Goal: Information Seeking & Learning: Learn about a topic

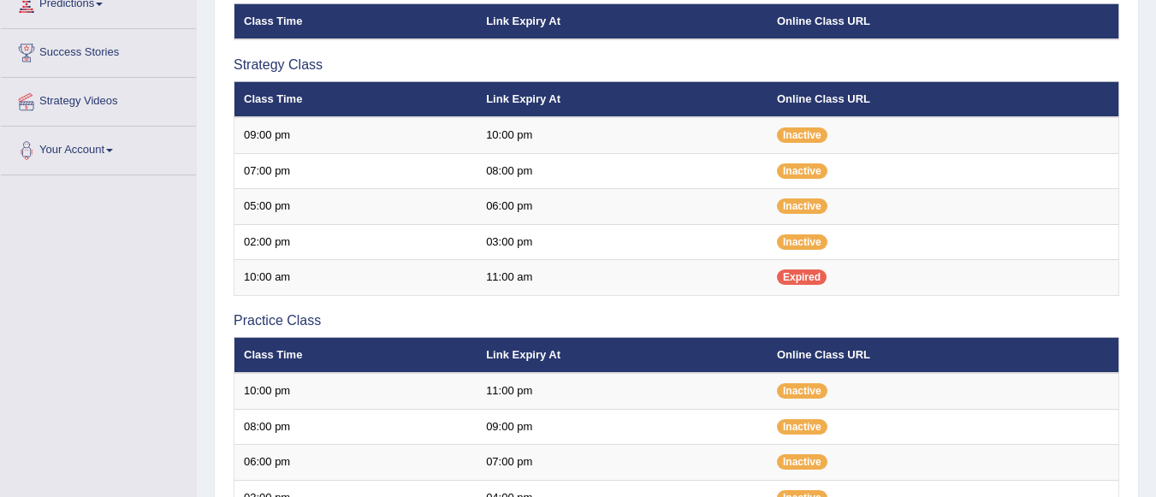
scroll to position [265, 0]
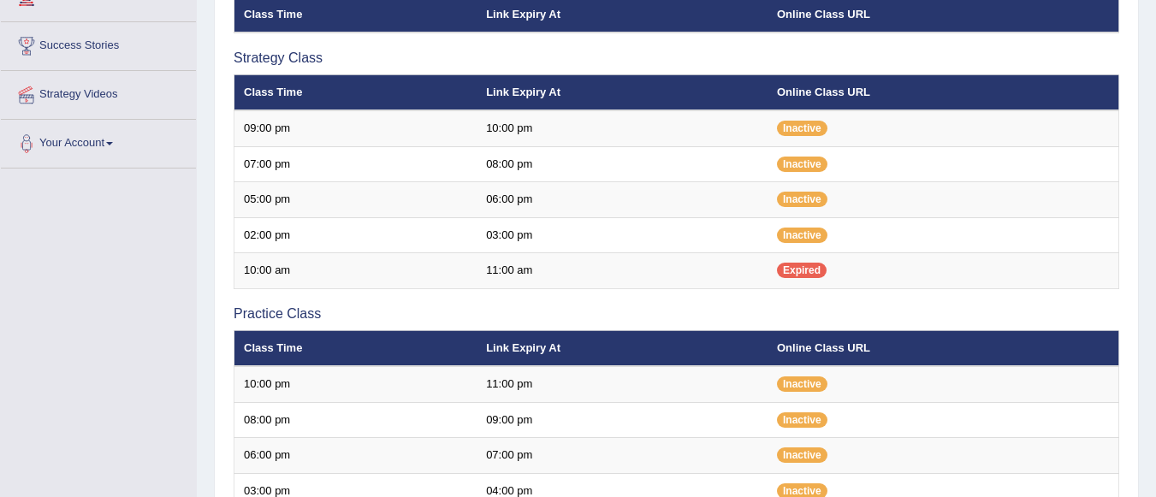
scroll to position [265, 0]
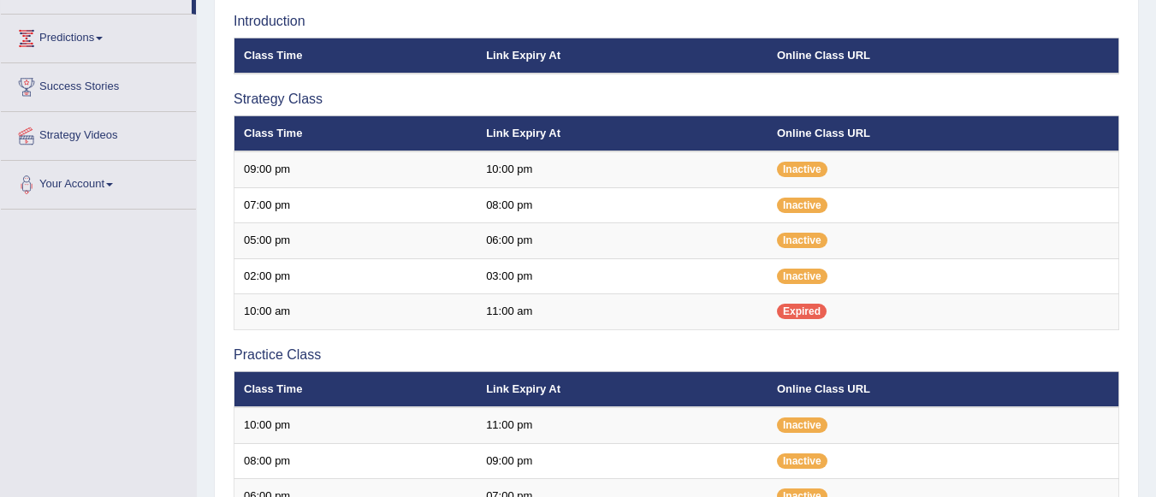
click at [104, 85] on link "Success Stories" at bounding box center [98, 84] width 195 height 43
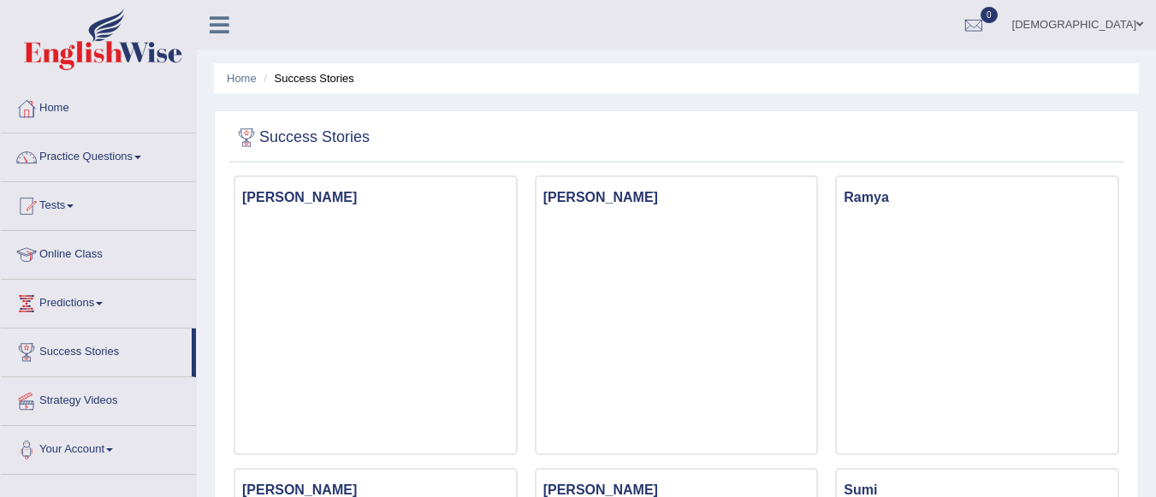
click at [85, 154] on link "Practice Questions" at bounding box center [98, 155] width 195 height 43
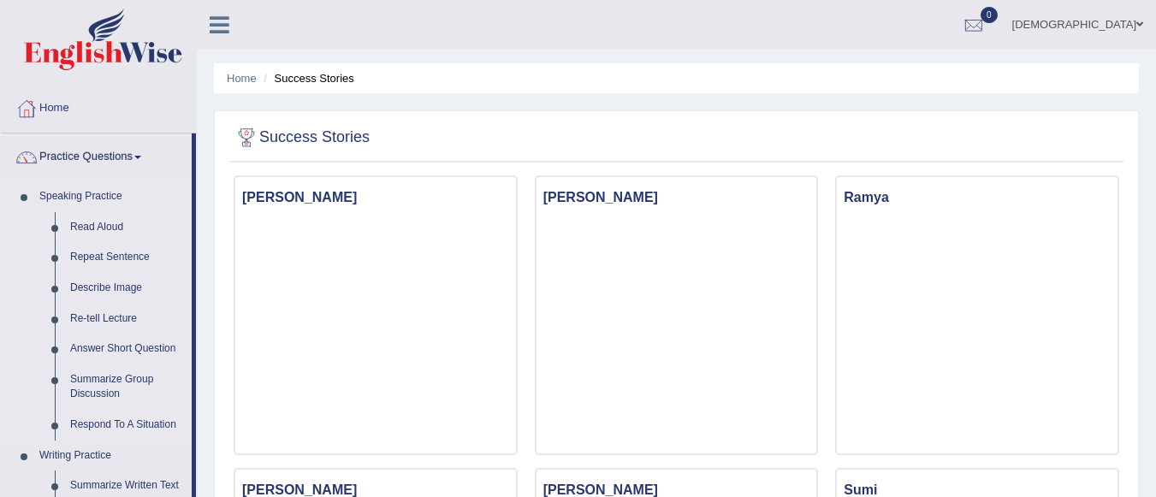
click at [110, 226] on link "Read Aloud" at bounding box center [126, 227] width 129 height 31
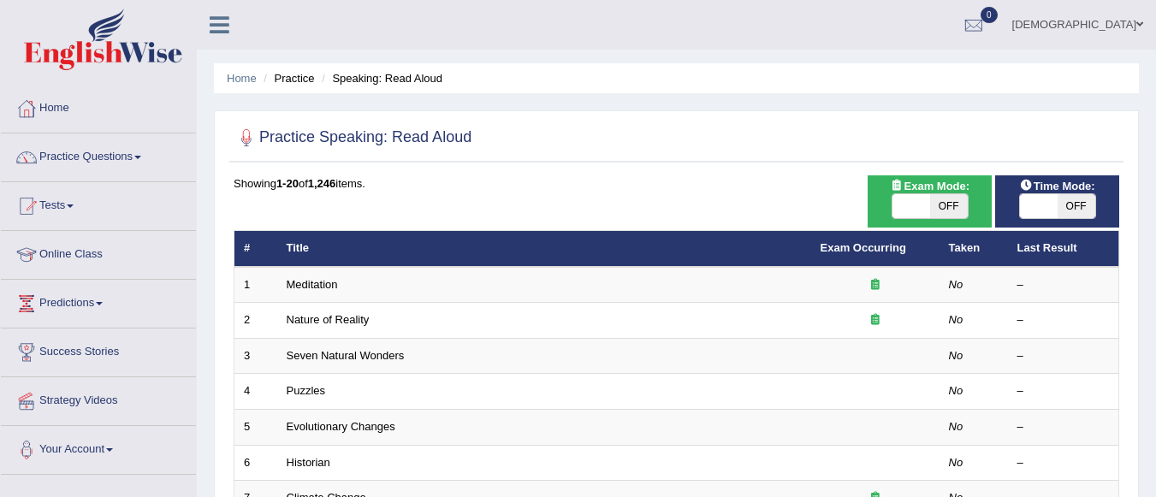
click at [959, 206] on span "OFF" at bounding box center [949, 206] width 38 height 24
checkbox input "true"
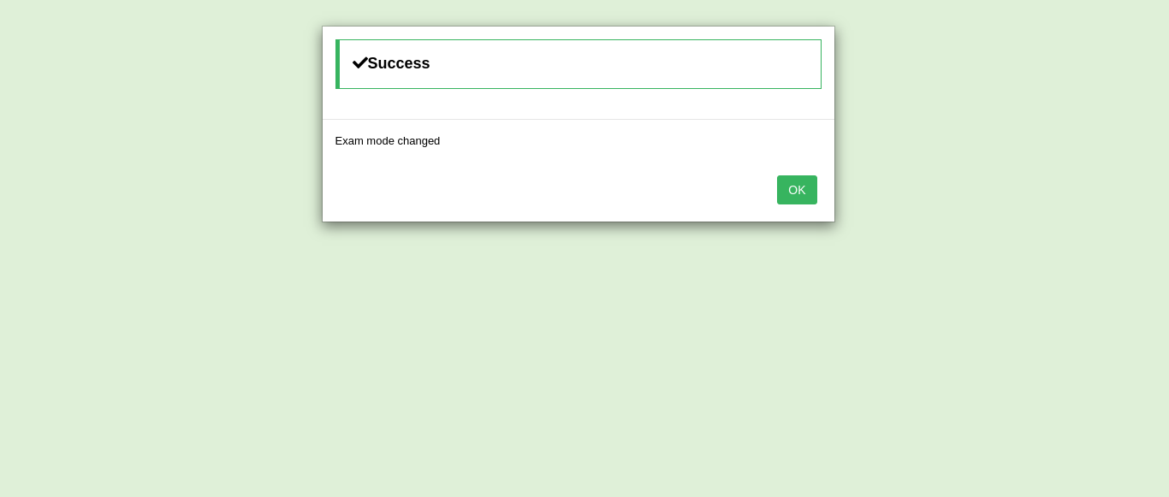
click at [800, 179] on button "OK" at bounding box center [796, 189] width 39 height 29
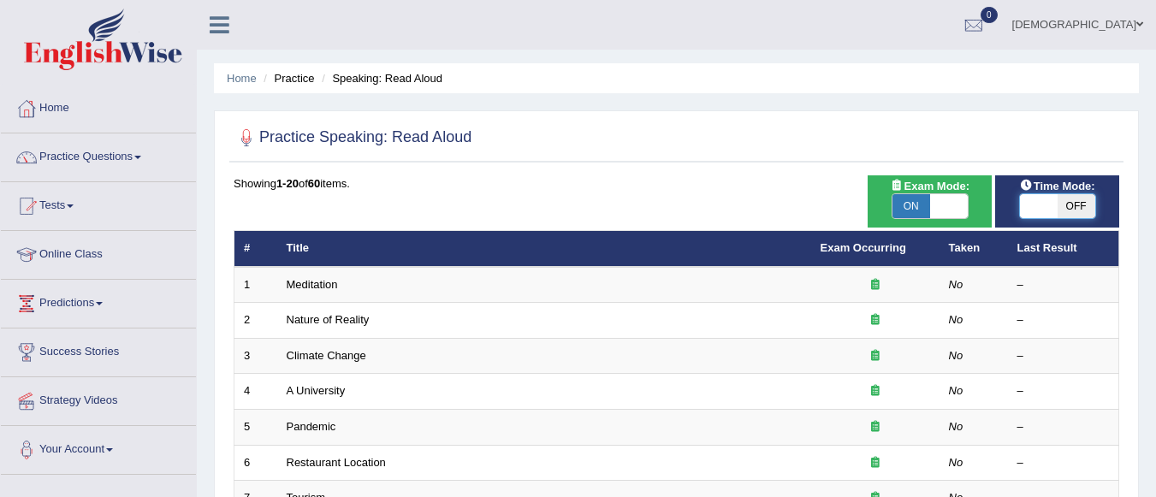
click at [1053, 196] on span at bounding box center [1039, 206] width 38 height 24
checkbox input "true"
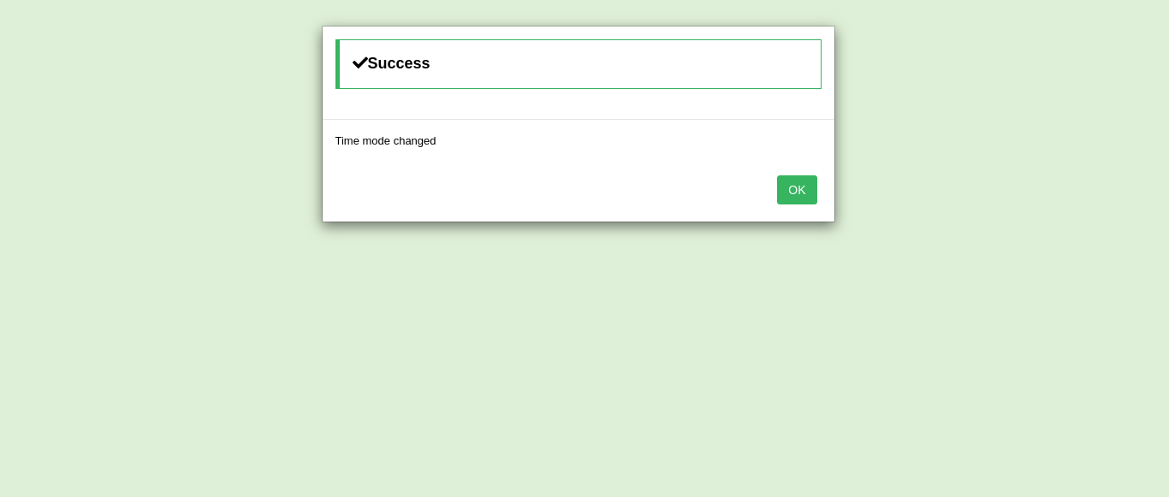
click at [790, 187] on button "OK" at bounding box center [796, 189] width 39 height 29
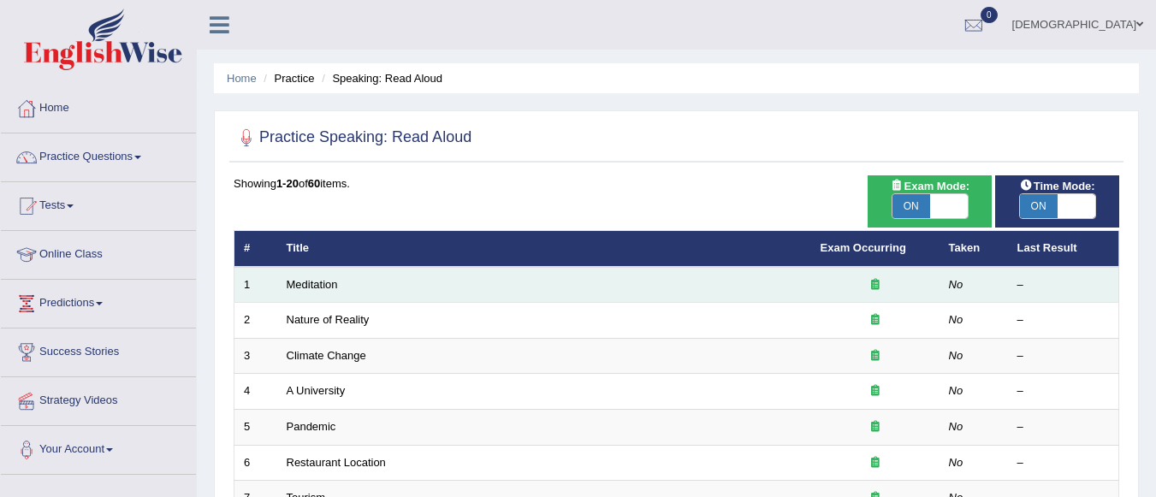
click at [781, 279] on td "Meditation" at bounding box center [544, 285] width 534 height 36
click at [309, 284] on link "Meditation" at bounding box center [312, 284] width 51 height 13
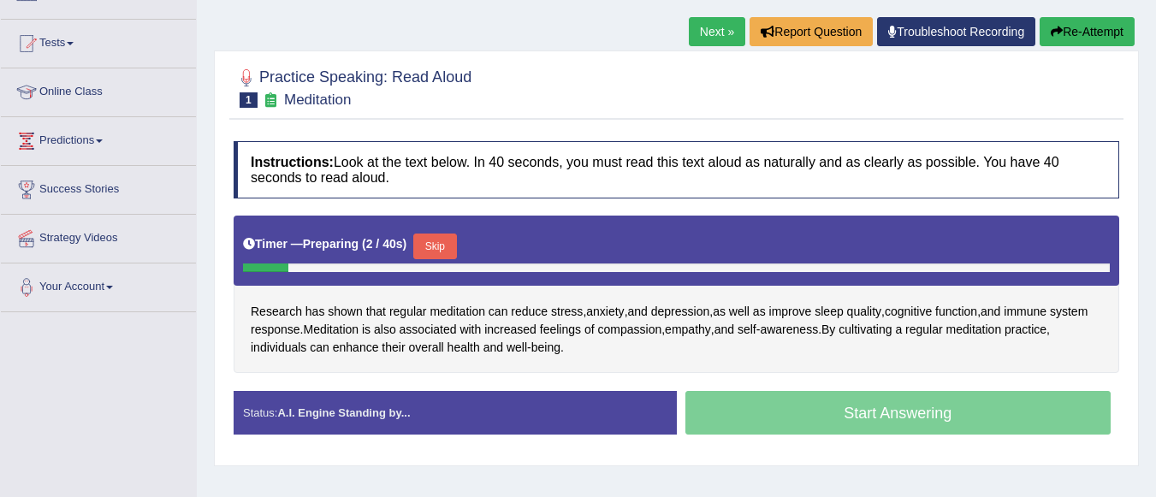
scroll to position [171, 0]
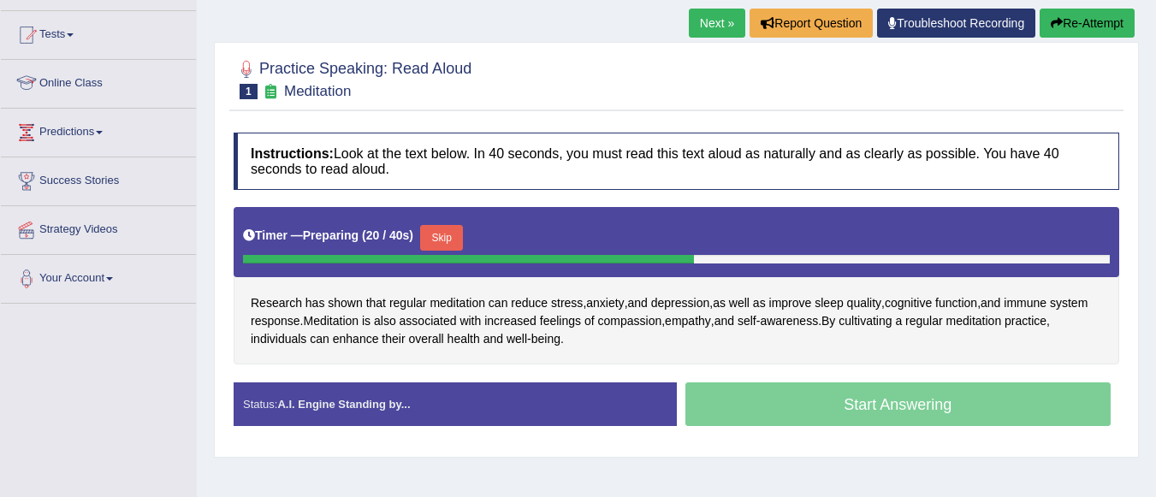
click at [162, 82] on link "Online Class" at bounding box center [98, 81] width 195 height 43
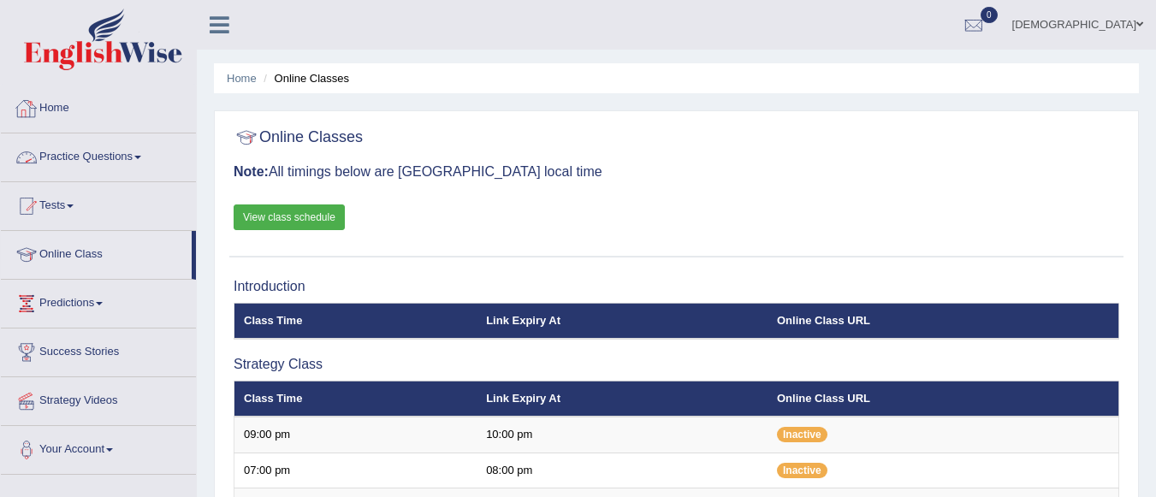
click at [101, 157] on link "Practice Questions" at bounding box center [98, 155] width 195 height 43
click at [67, 254] on link "Online Class" at bounding box center [96, 252] width 191 height 43
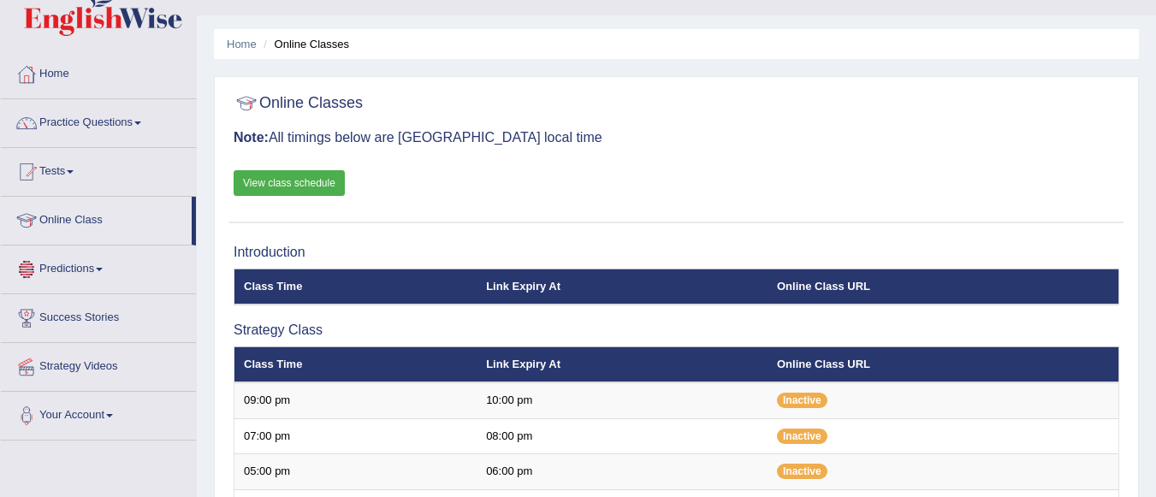
scroll to position [342, 0]
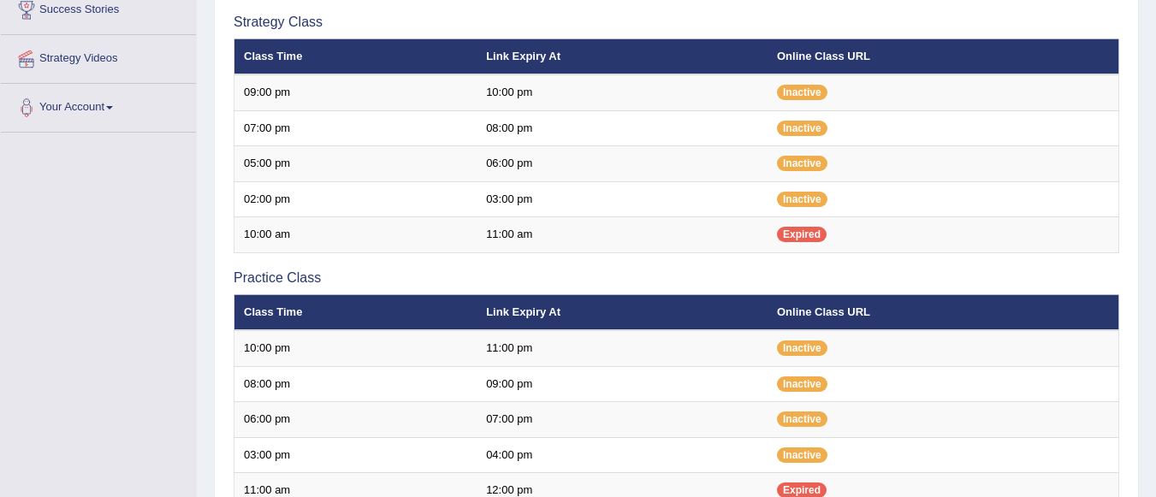
scroll to position [342, 0]
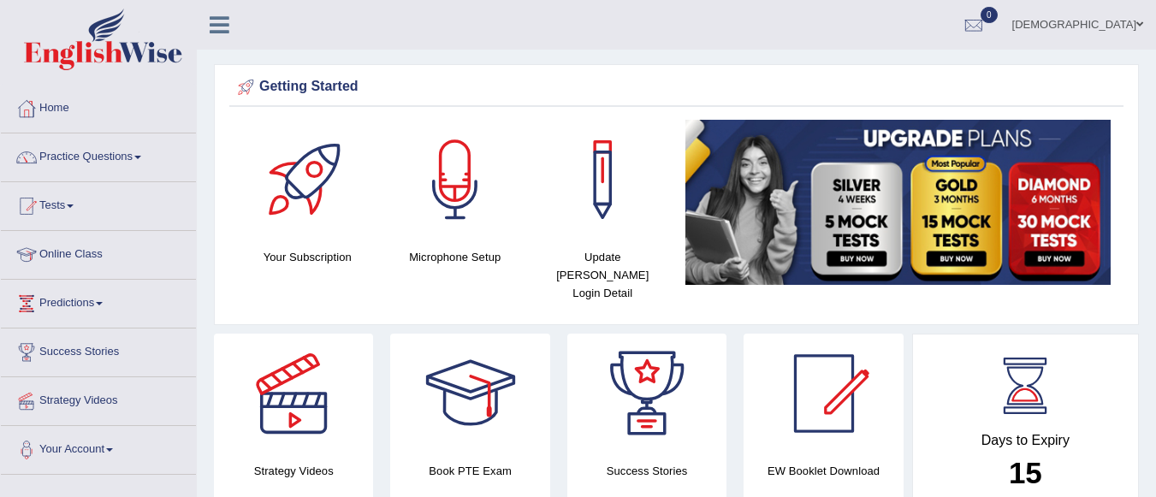
click at [67, 251] on link "Online Class" at bounding box center [98, 252] width 195 height 43
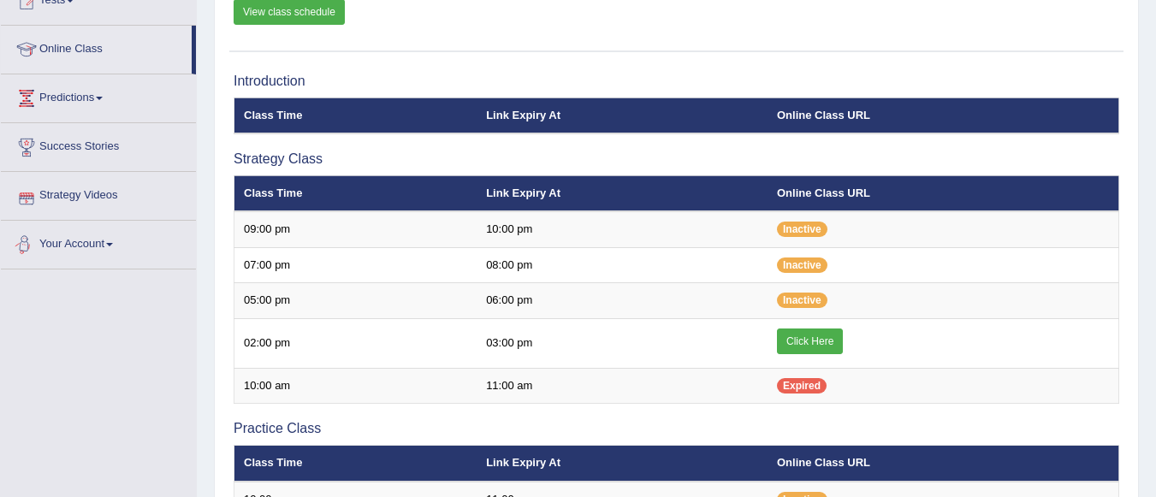
scroll to position [240, 0]
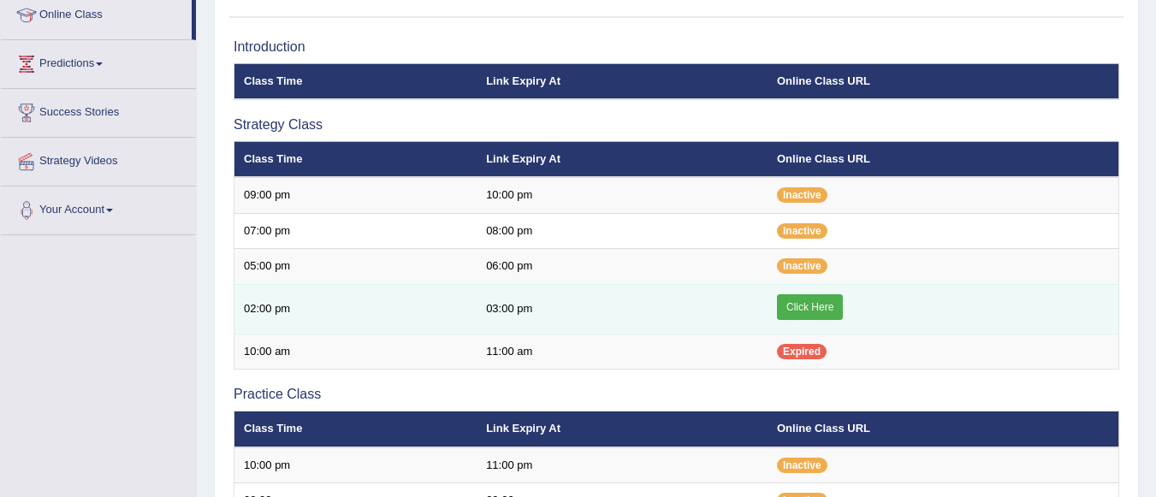
click at [812, 304] on link "Click Here" at bounding box center [810, 307] width 66 height 26
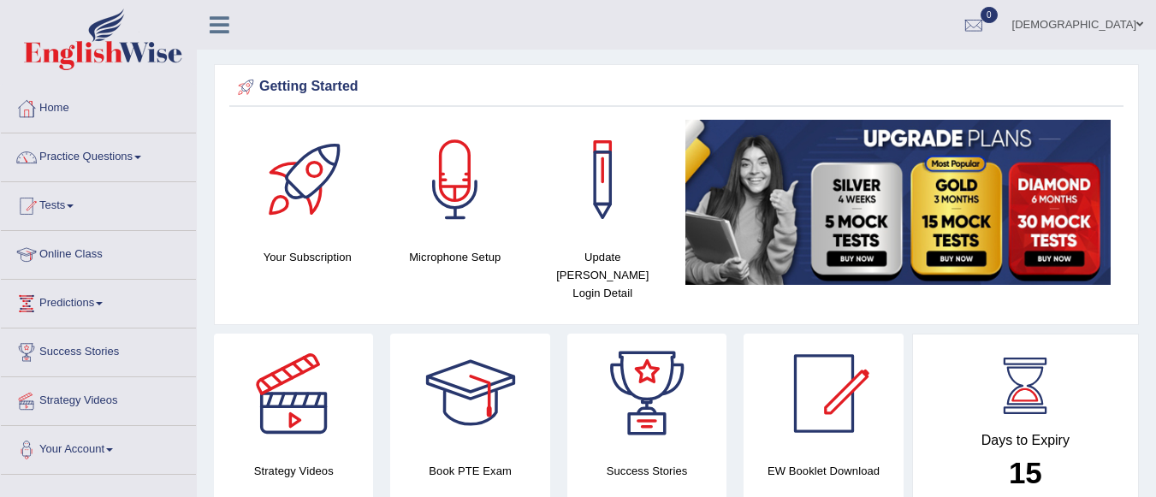
drag, startPoint x: 0, startPoint y: 0, endPoint x: 217, endPoint y: 191, distance: 289.3
click at [65, 249] on link "Online Class" at bounding box center [98, 252] width 195 height 43
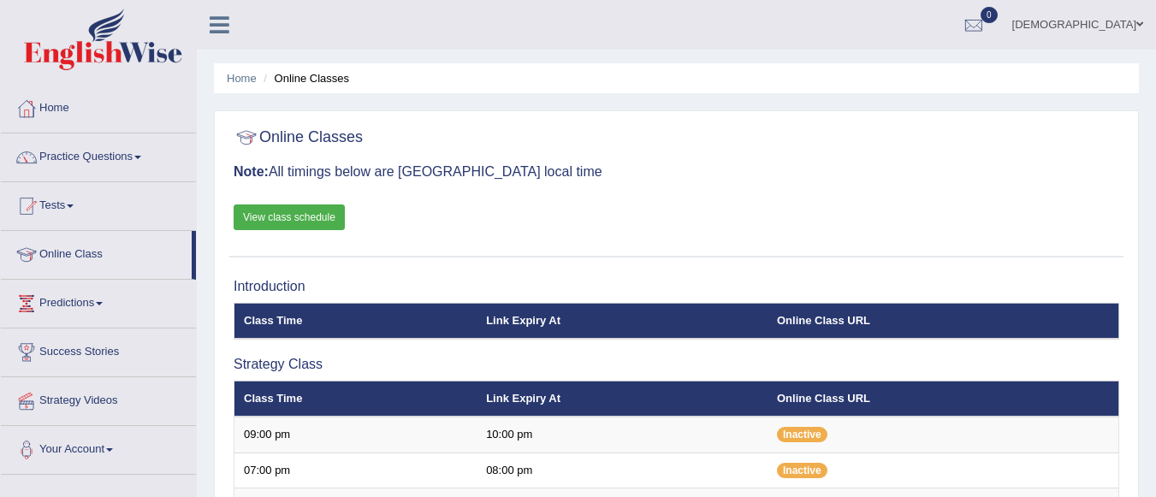
click at [65, 249] on link "Online Class" at bounding box center [96, 252] width 191 height 43
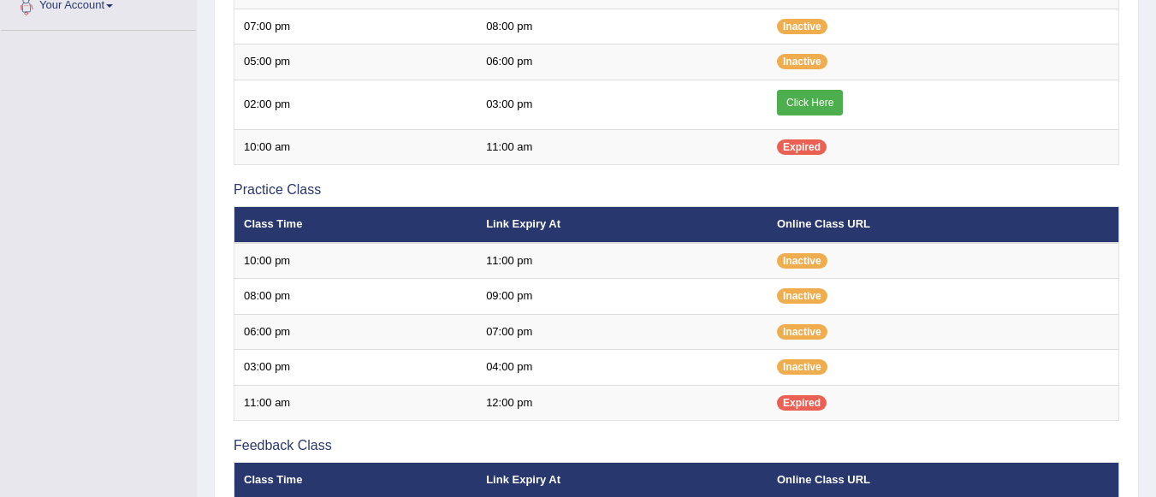
scroll to position [445, 0]
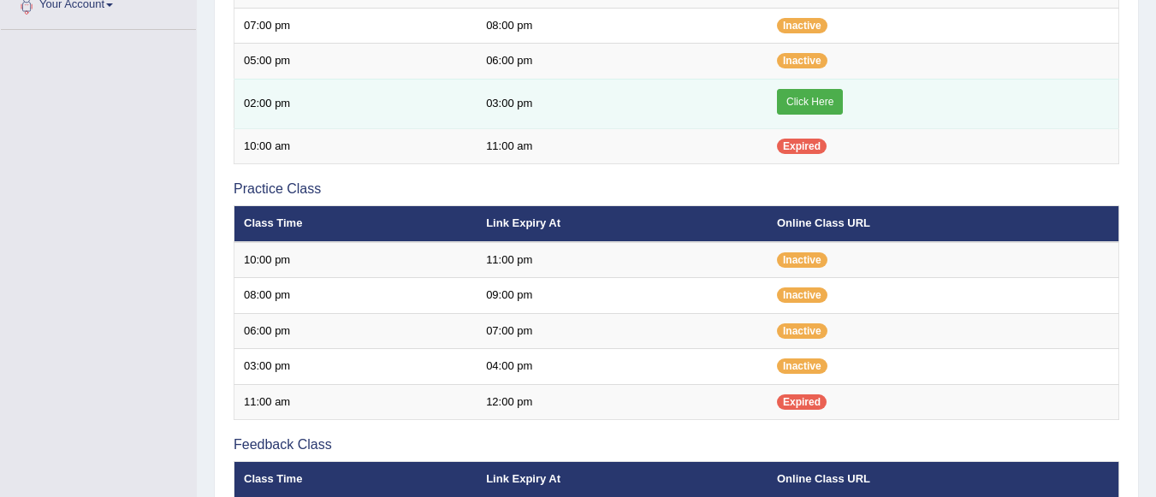
click at [795, 92] on link "Click Here" at bounding box center [810, 102] width 66 height 26
